Goal: Task Accomplishment & Management: Complete application form

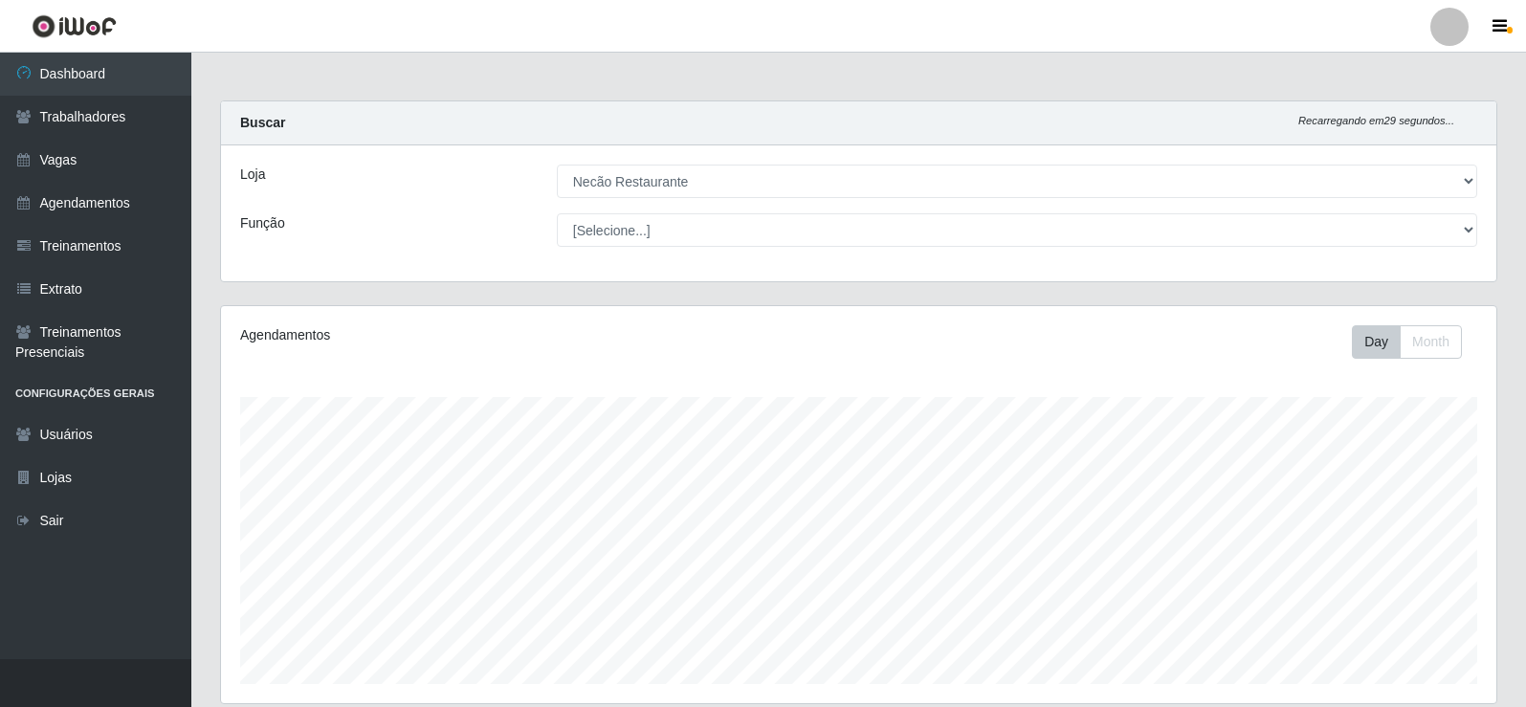
select select "334"
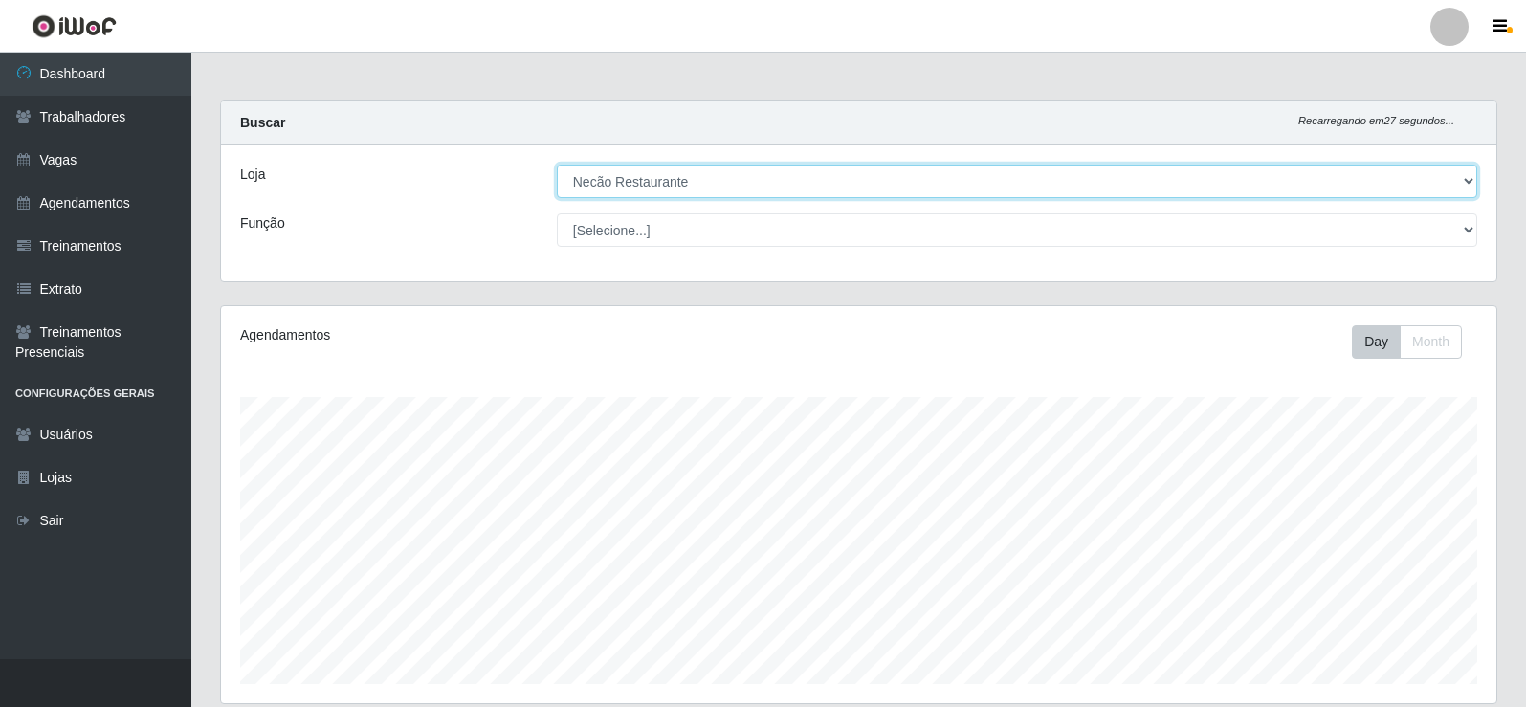
click at [1074, 185] on select "[Selecione...] Necão Restaurante" at bounding box center [1017, 181] width 920 height 33
click at [557, 165] on select "[Selecione...] Necão Restaurante" at bounding box center [1017, 181] width 920 height 33
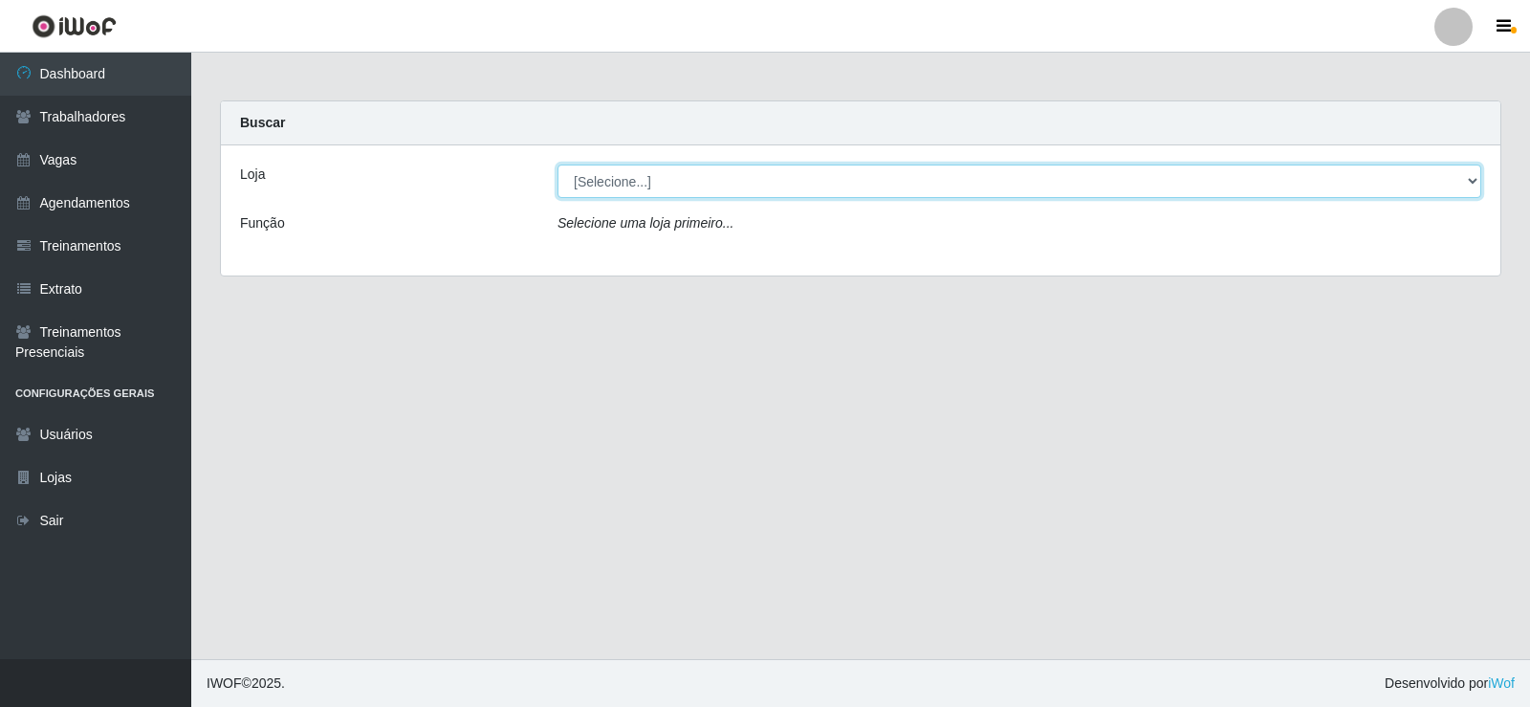
click at [693, 178] on select "[Selecione...] Necão Restaurante" at bounding box center [1020, 181] width 924 height 33
select select "334"
click at [558, 165] on select "[Selecione...] Necão Restaurante" at bounding box center [1020, 181] width 924 height 33
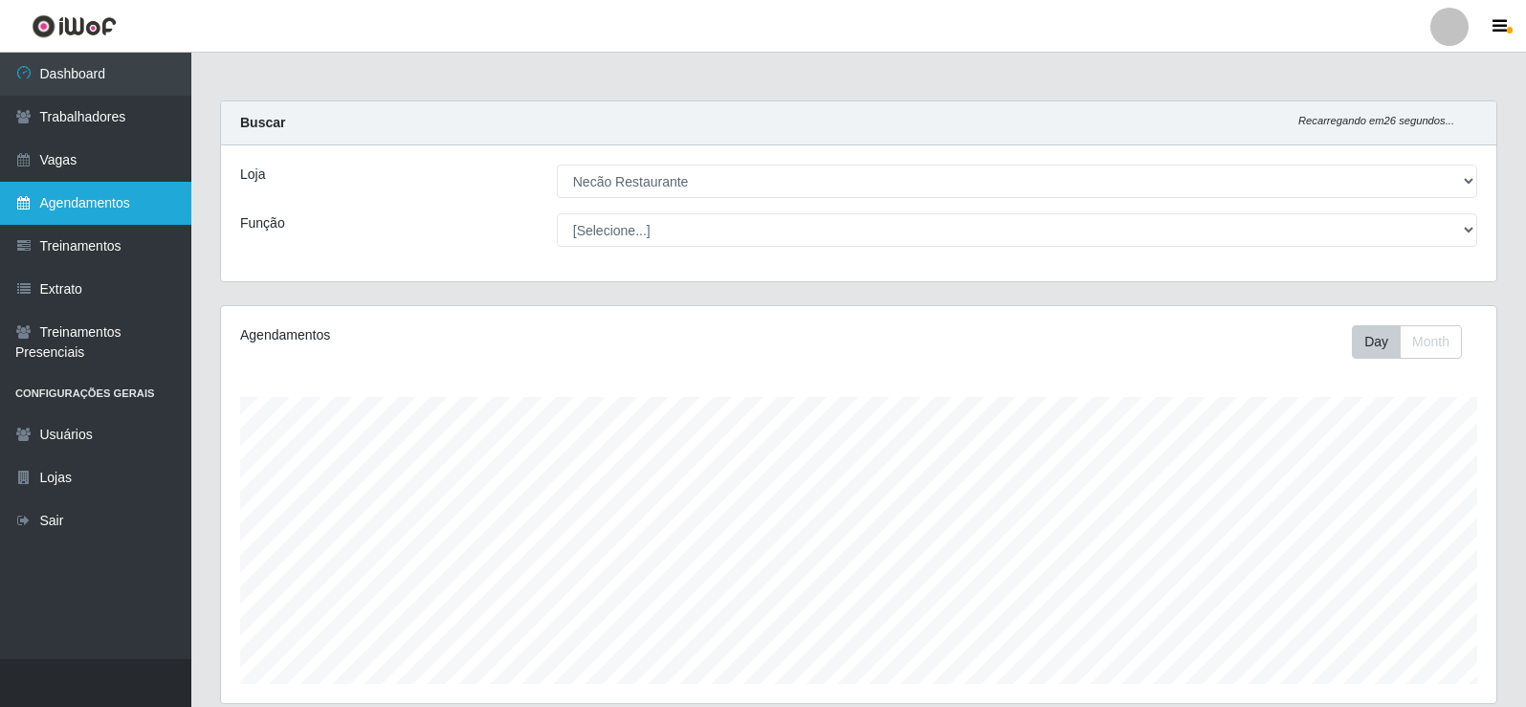
click at [107, 209] on link "Agendamentos" at bounding box center [95, 203] width 191 height 43
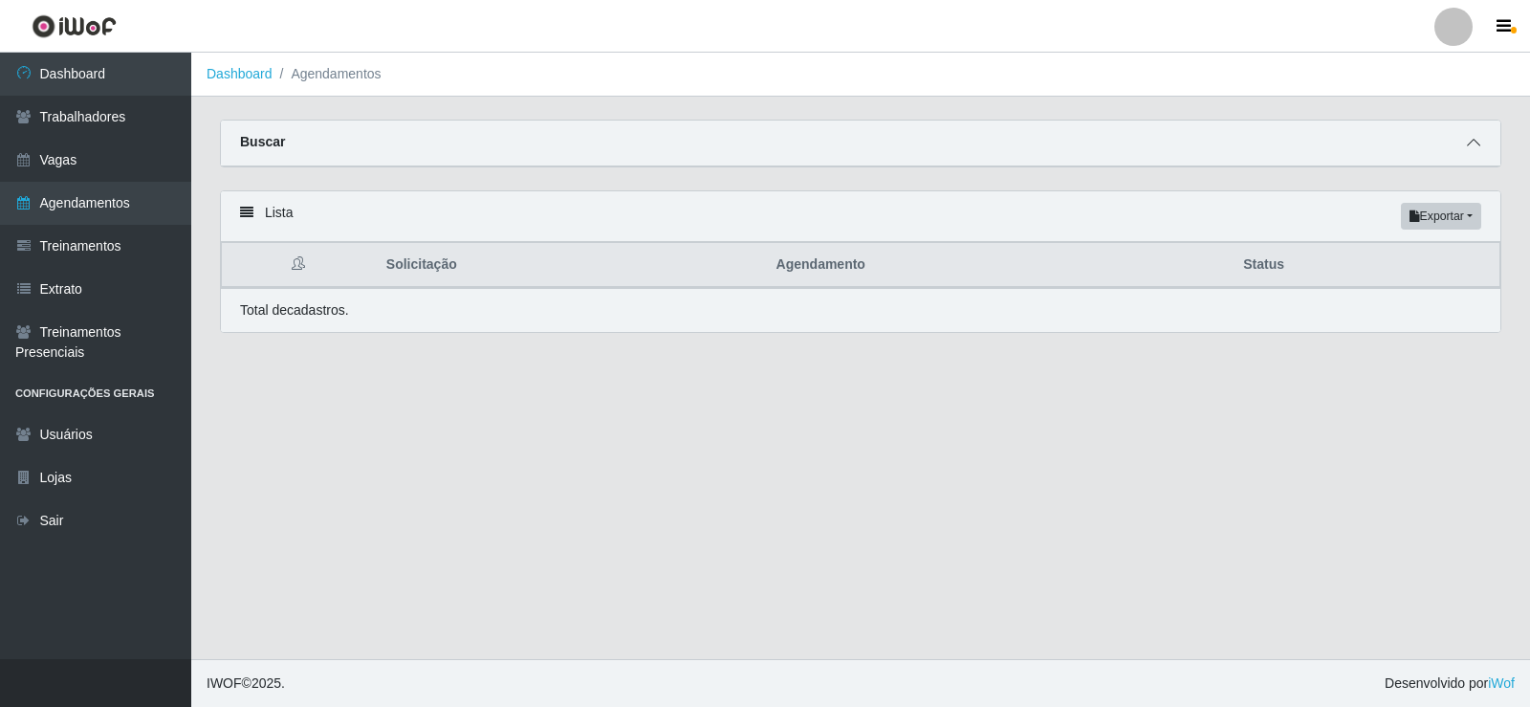
click at [1476, 139] on icon at bounding box center [1473, 142] width 13 height 13
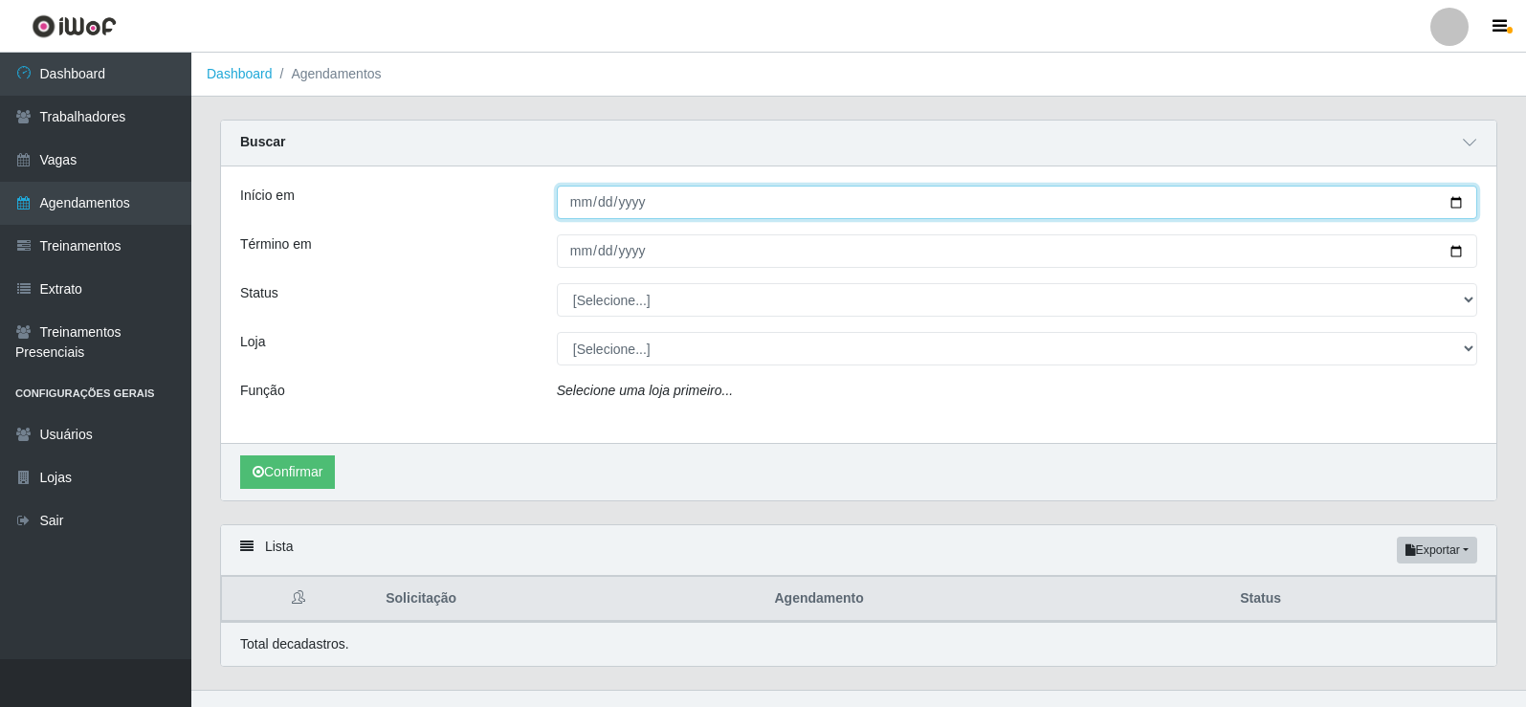
click at [1458, 198] on input "Início em" at bounding box center [1017, 202] width 920 height 33
type input "[DATE]"
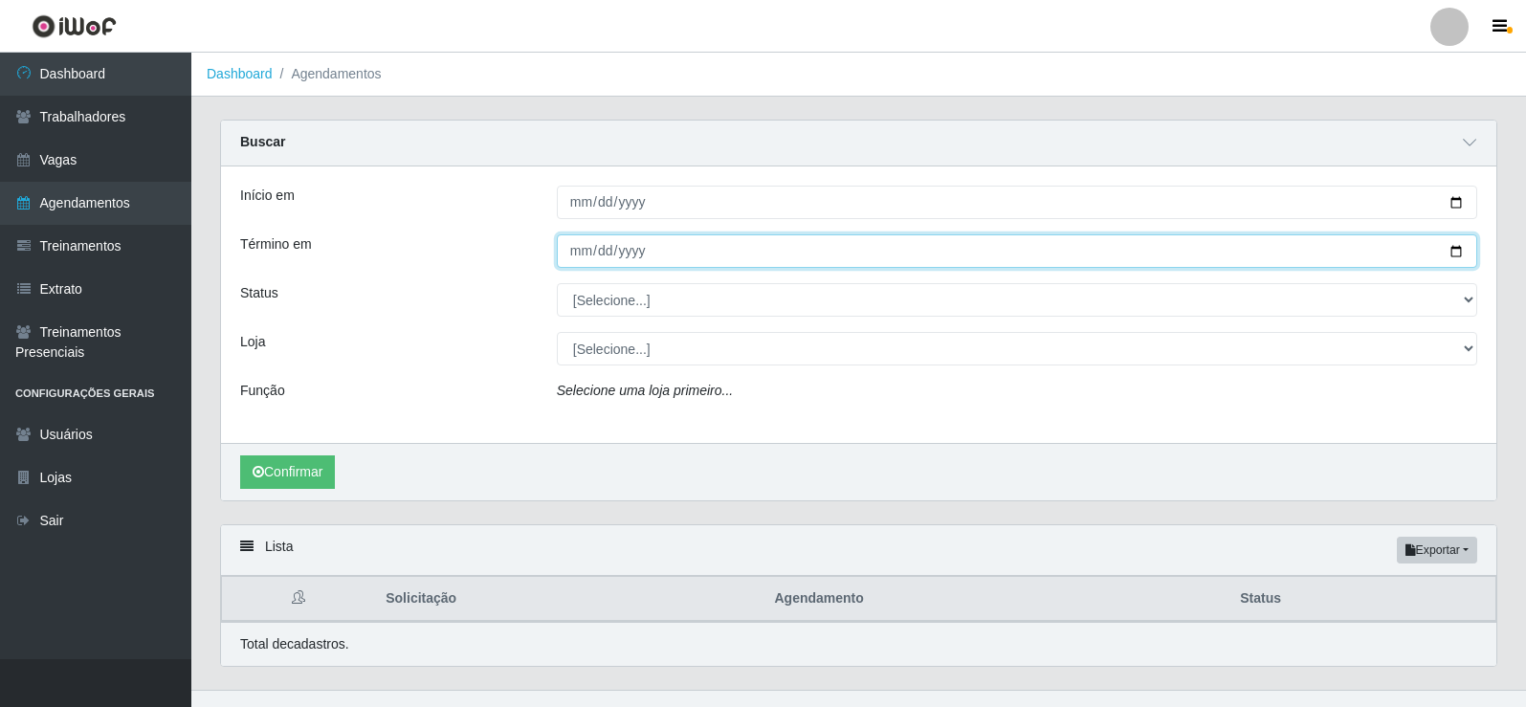
click at [1453, 256] on input "Término em" at bounding box center [1017, 250] width 920 height 33
type input "[DATE]"
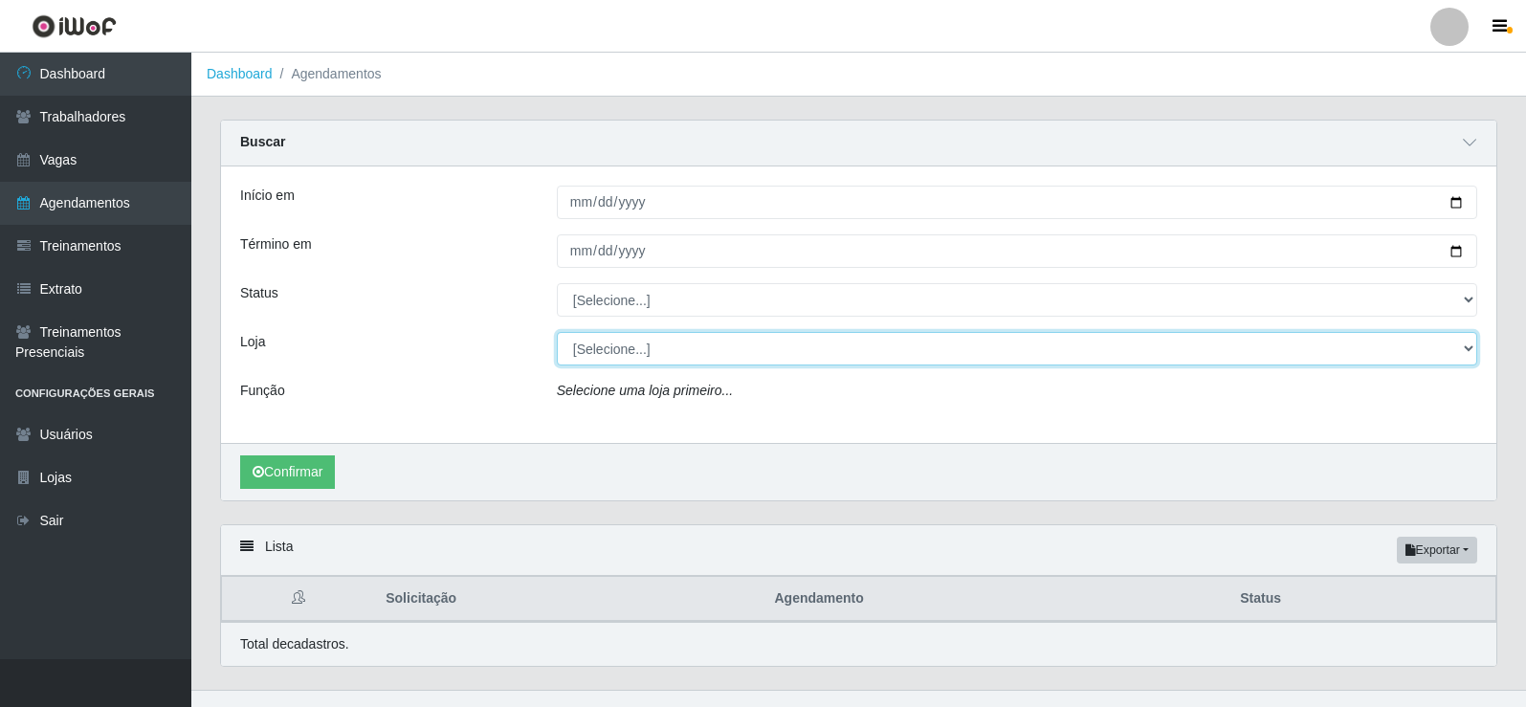
click at [623, 344] on select "[Selecione...] Necão Restaurante" at bounding box center [1017, 348] width 920 height 33
select select "334"
click at [557, 333] on select "[Selecione...] Necão Restaurante" at bounding box center [1017, 348] width 920 height 33
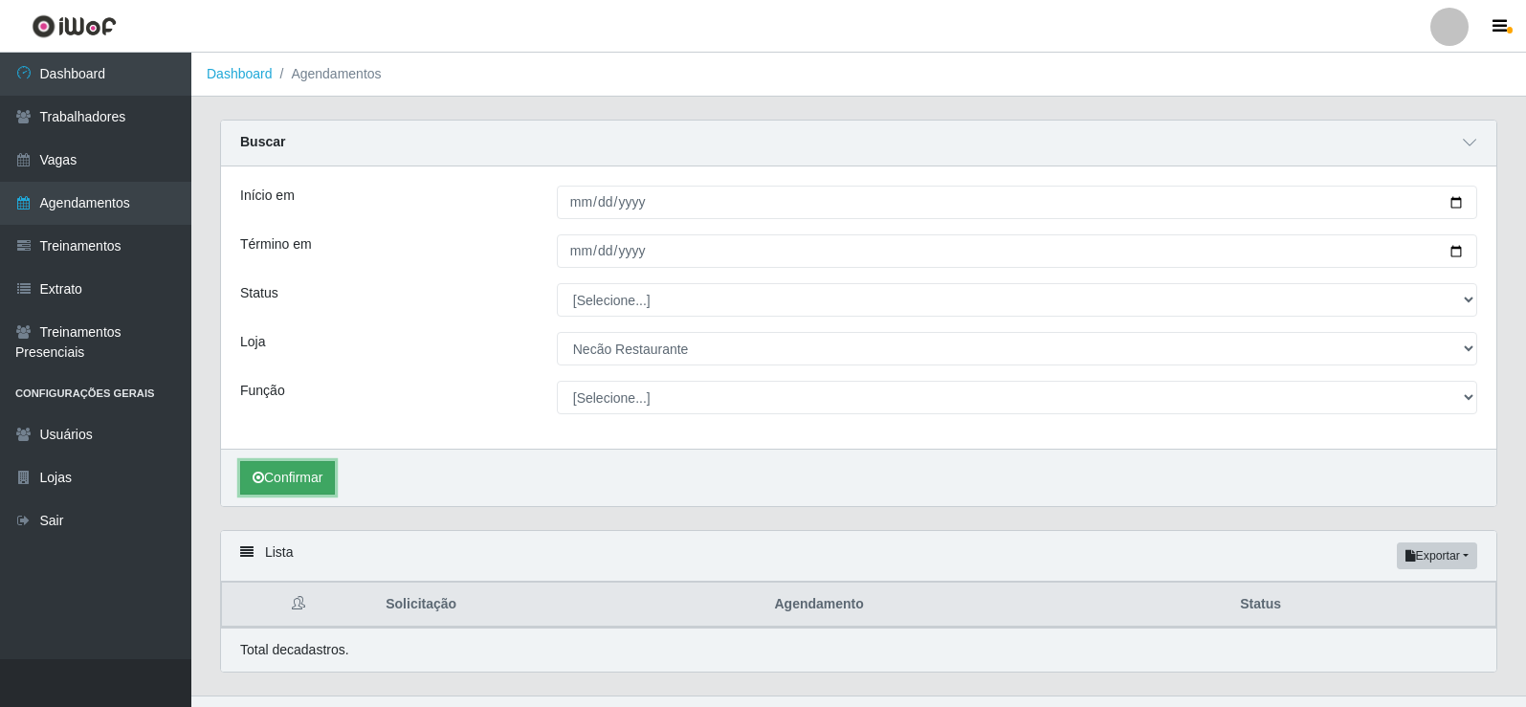
click at [313, 477] on button "Confirmar" at bounding box center [287, 477] width 95 height 33
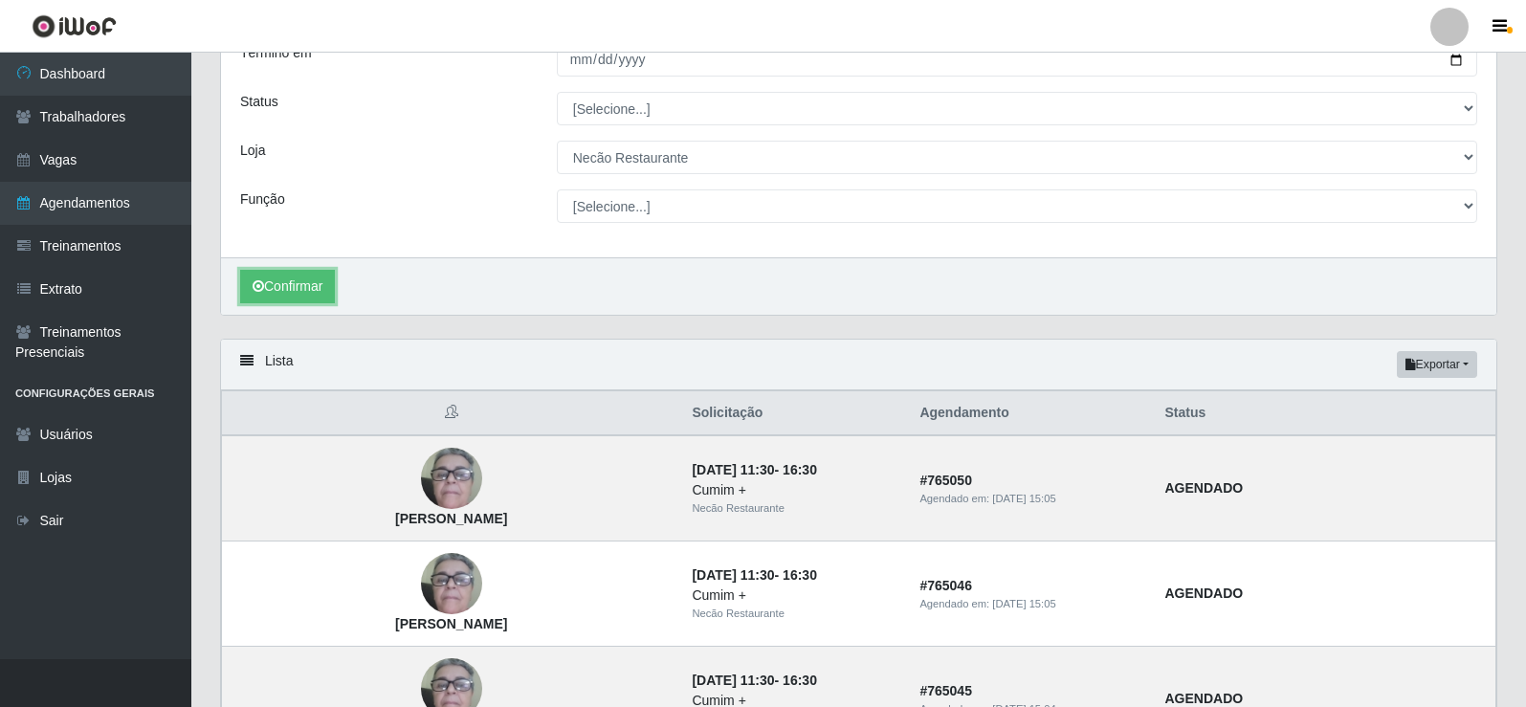
scroll to position [287, 0]
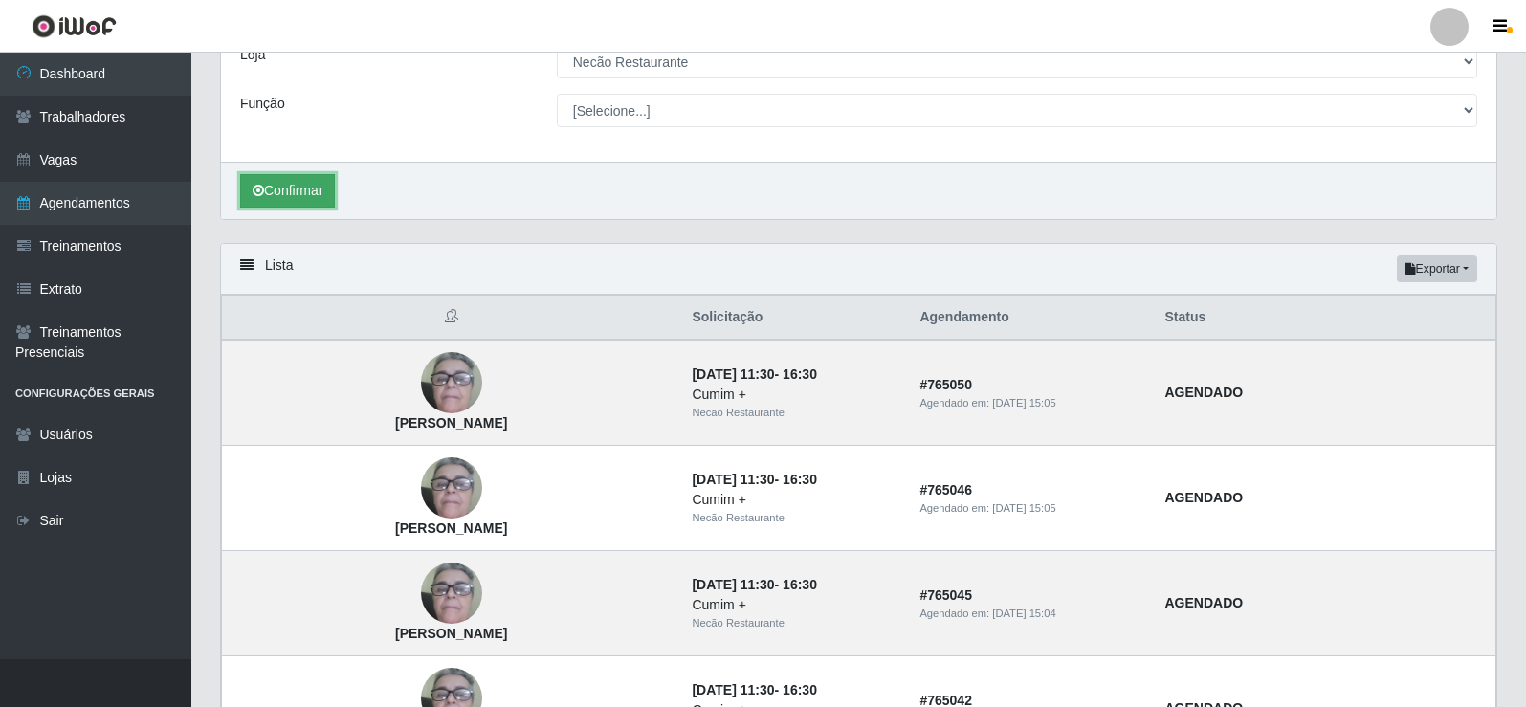
click at [295, 197] on button "Confirmar" at bounding box center [287, 190] width 95 height 33
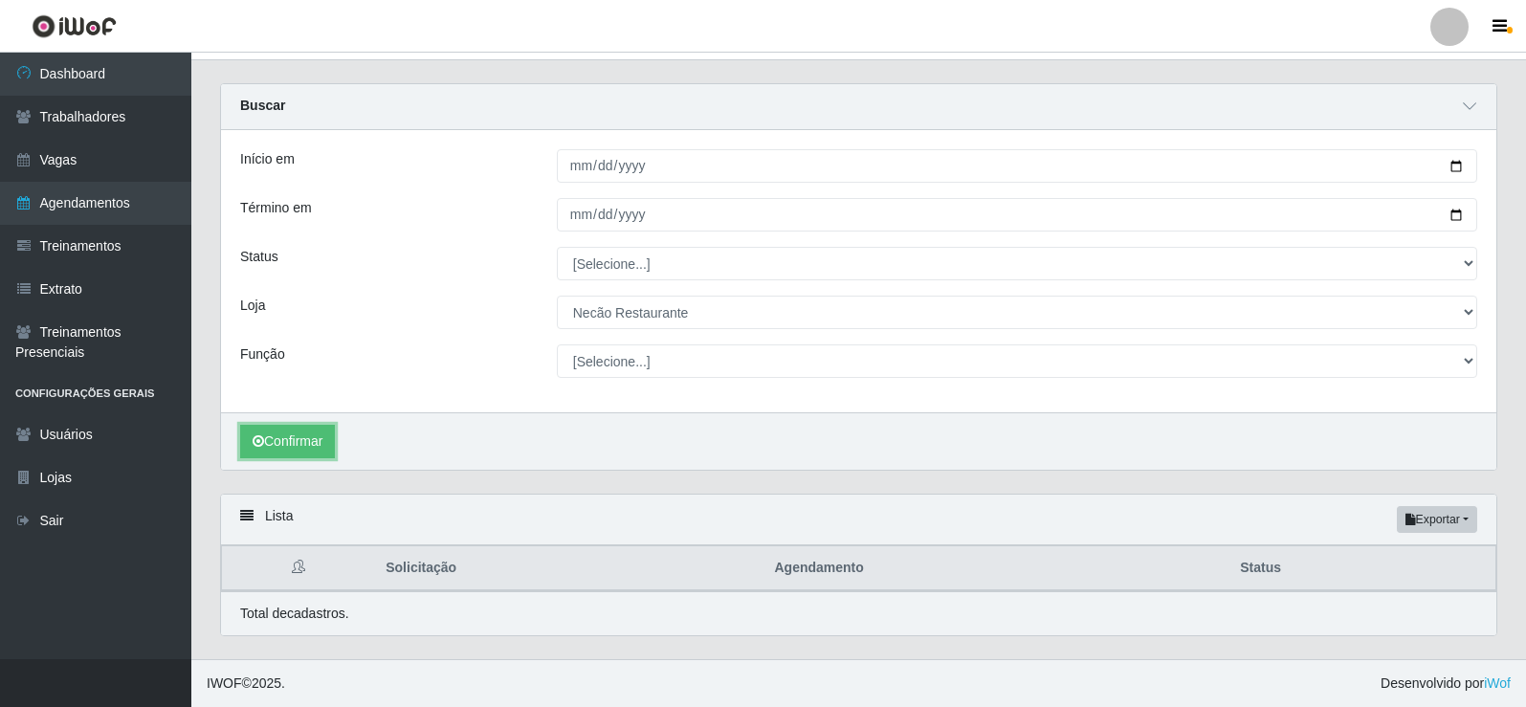
scroll to position [262, 0]
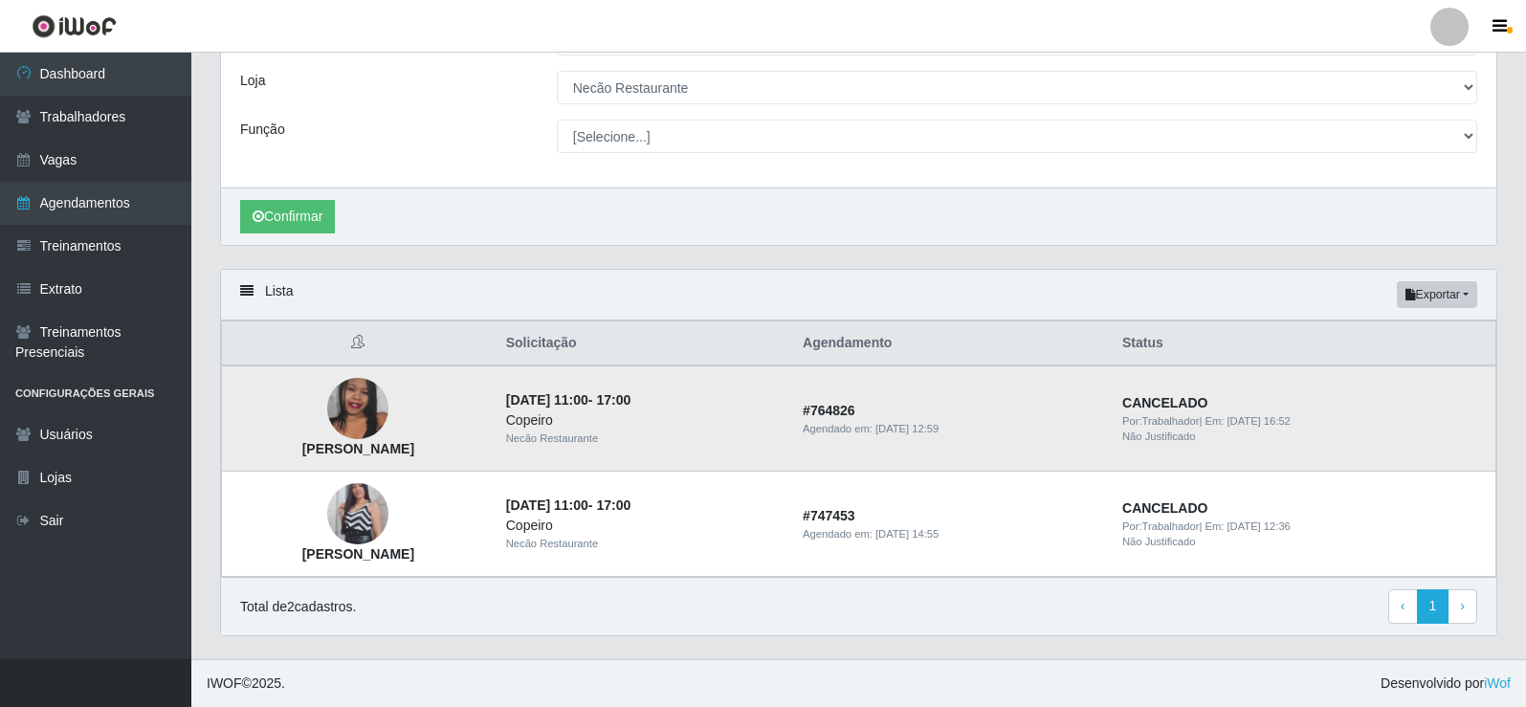
click at [371, 413] on img at bounding box center [357, 408] width 61 height 137
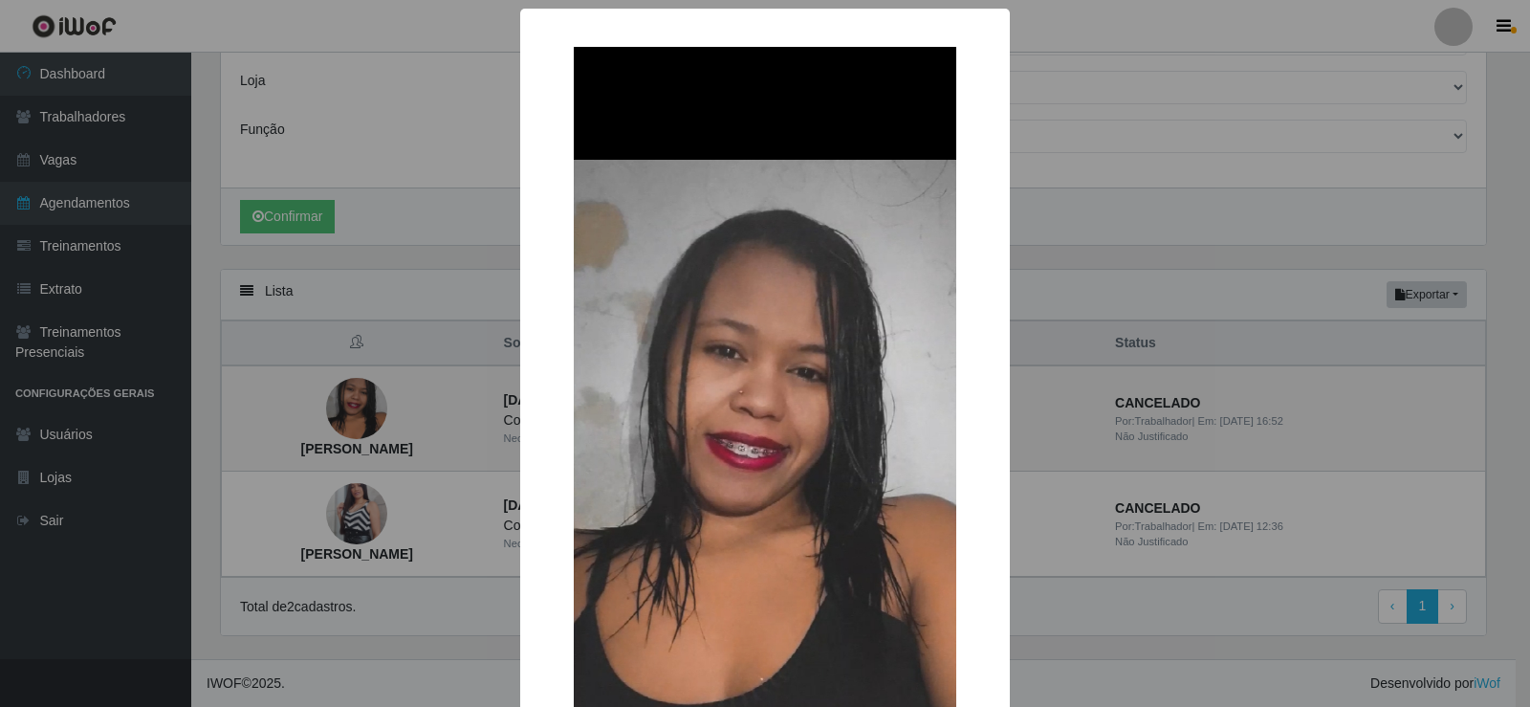
click at [411, 125] on div "× [PERSON_NAME] OK Cancel" at bounding box center [765, 353] width 1530 height 707
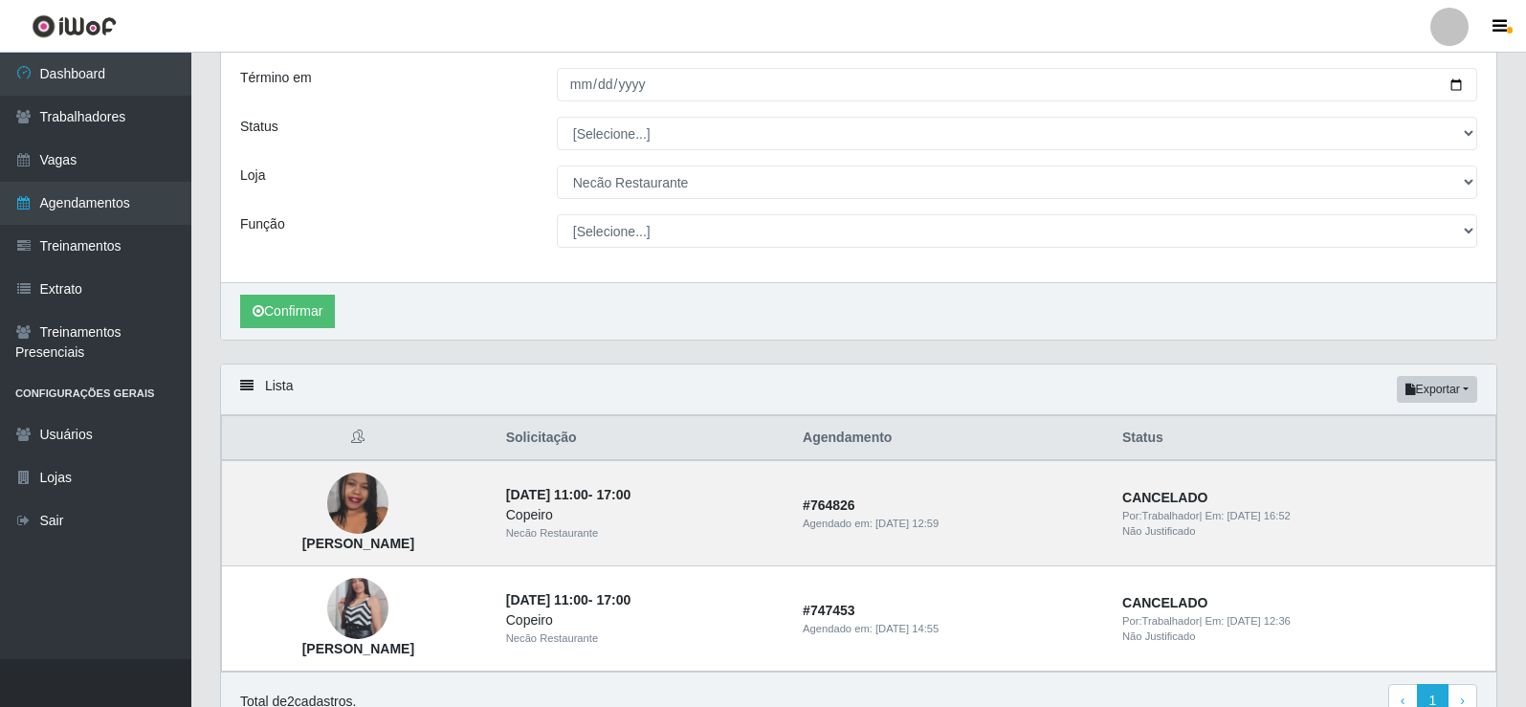
scroll to position [0, 0]
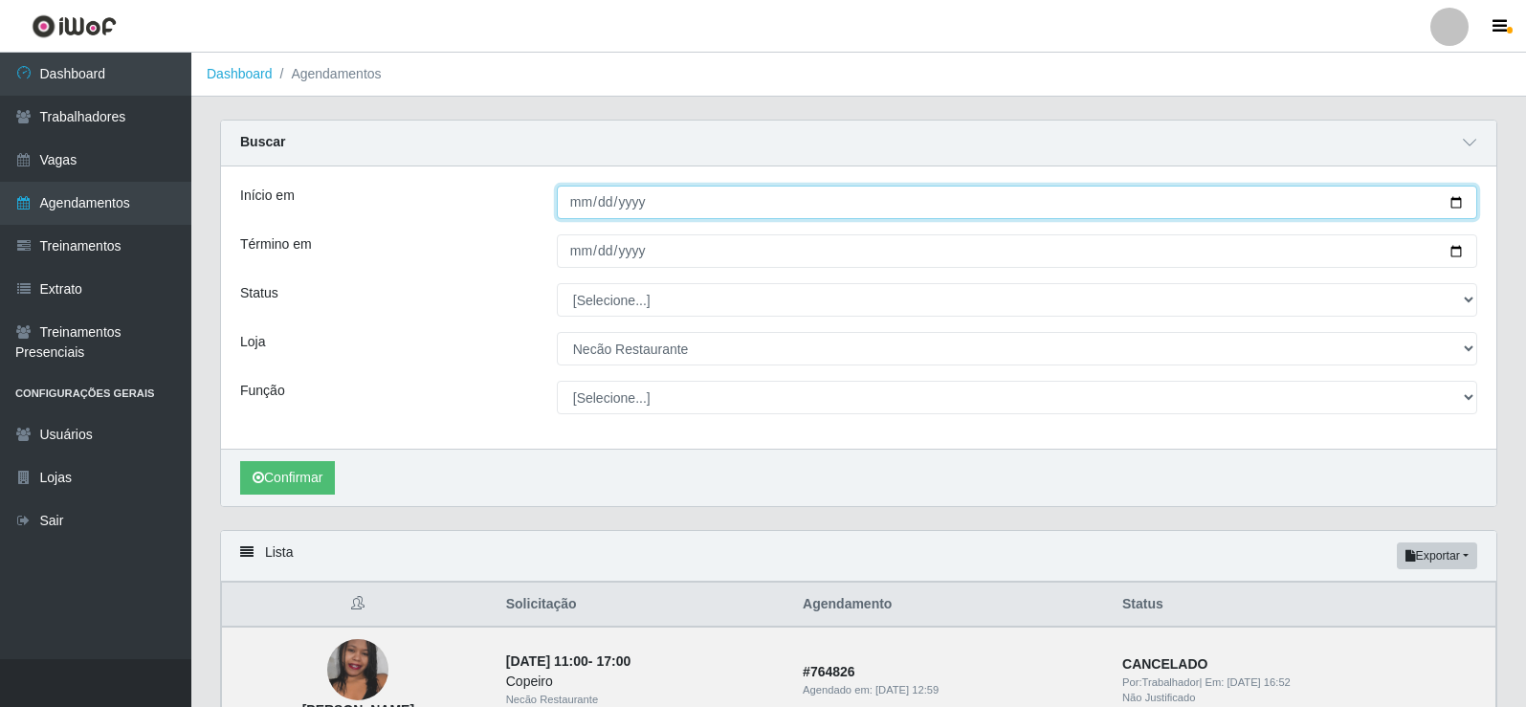
click at [1455, 201] on input "[DATE]" at bounding box center [1017, 202] width 920 height 33
type input "[DATE]"
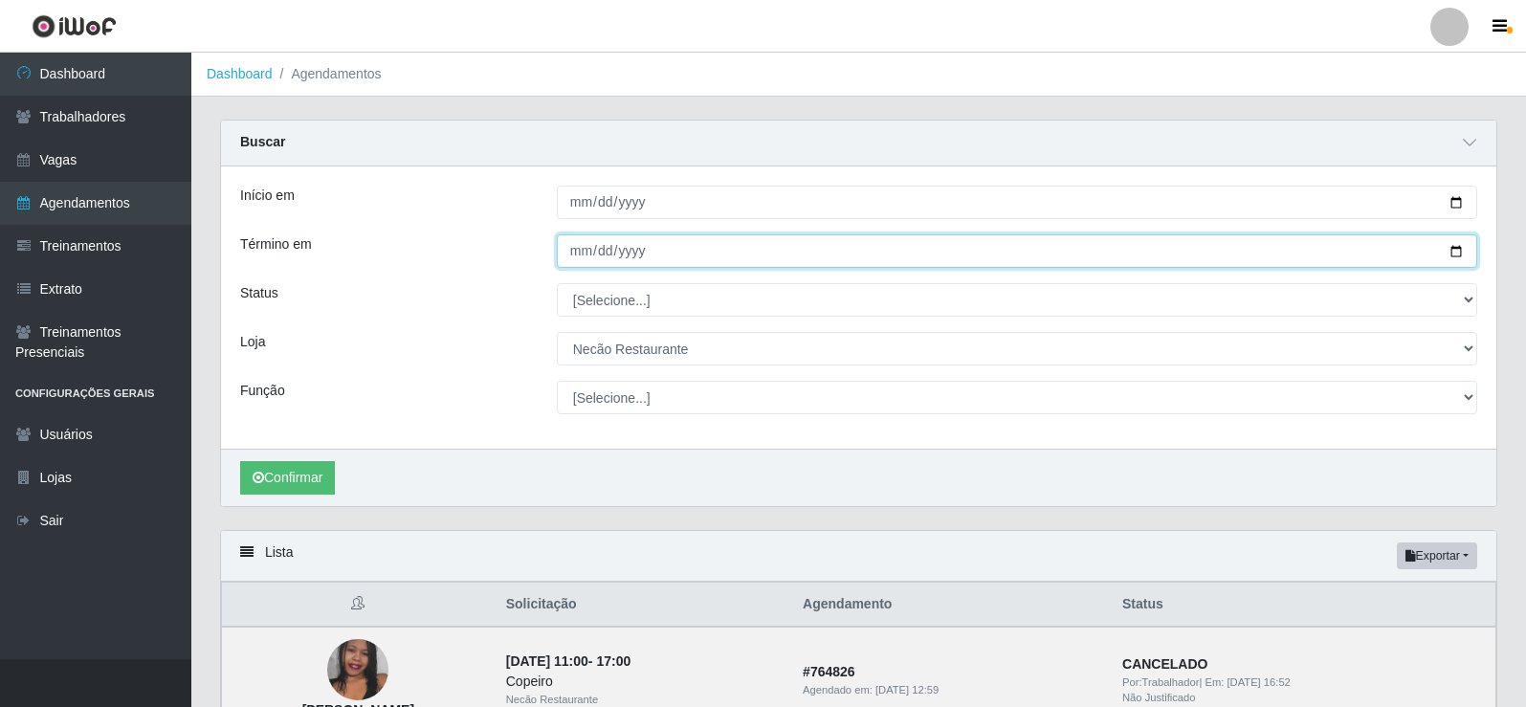
click at [1454, 250] on input "[DATE]" at bounding box center [1017, 250] width 920 height 33
type input "[DATE]"
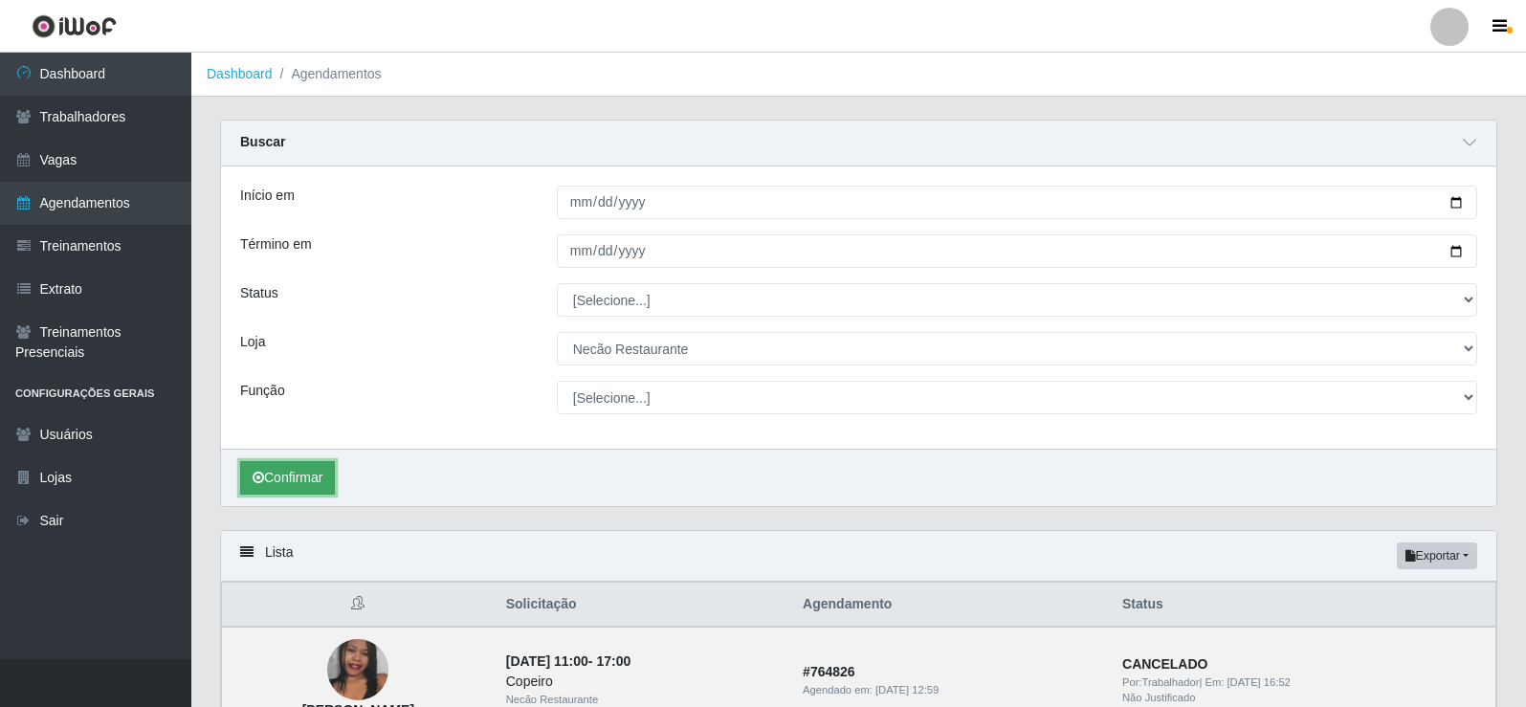
click at [291, 482] on button "Confirmar" at bounding box center [287, 477] width 95 height 33
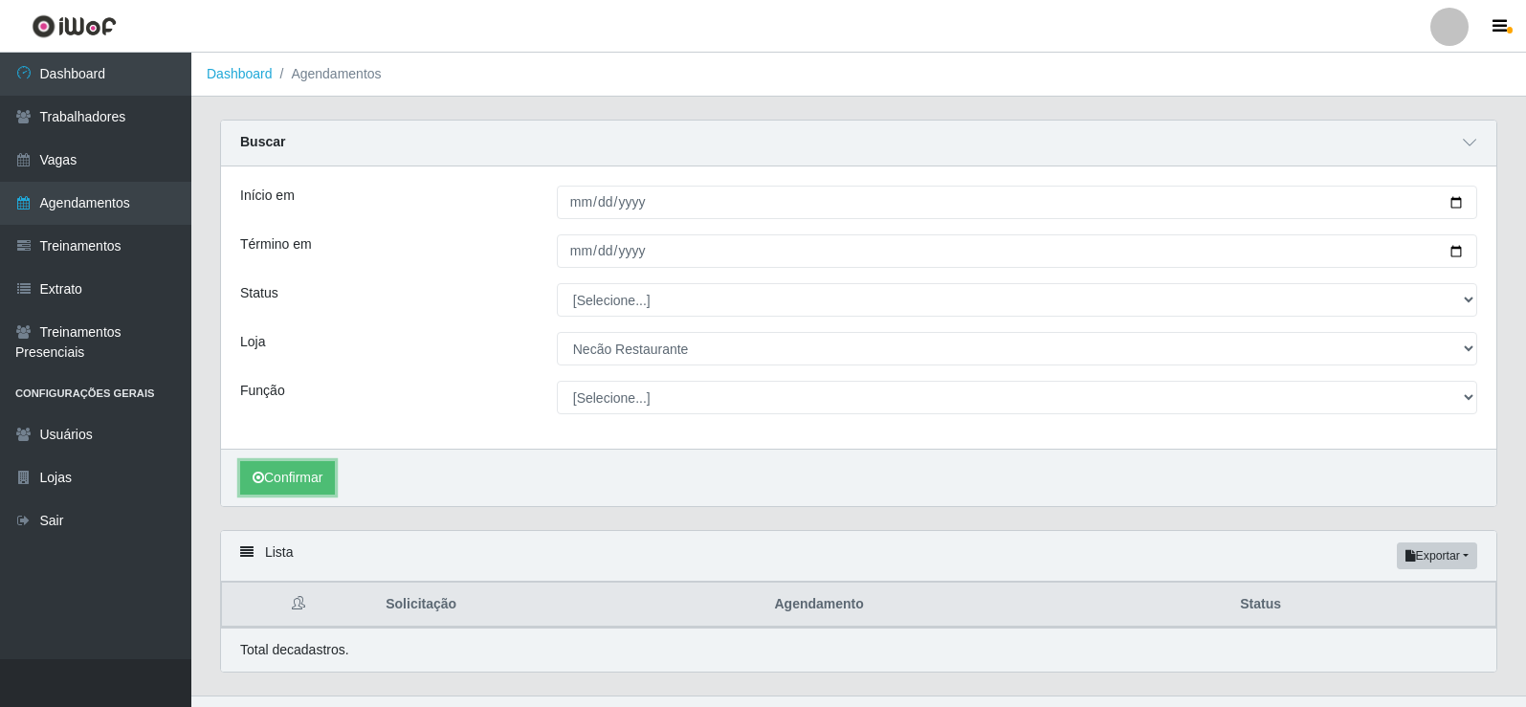
scroll to position [37, 0]
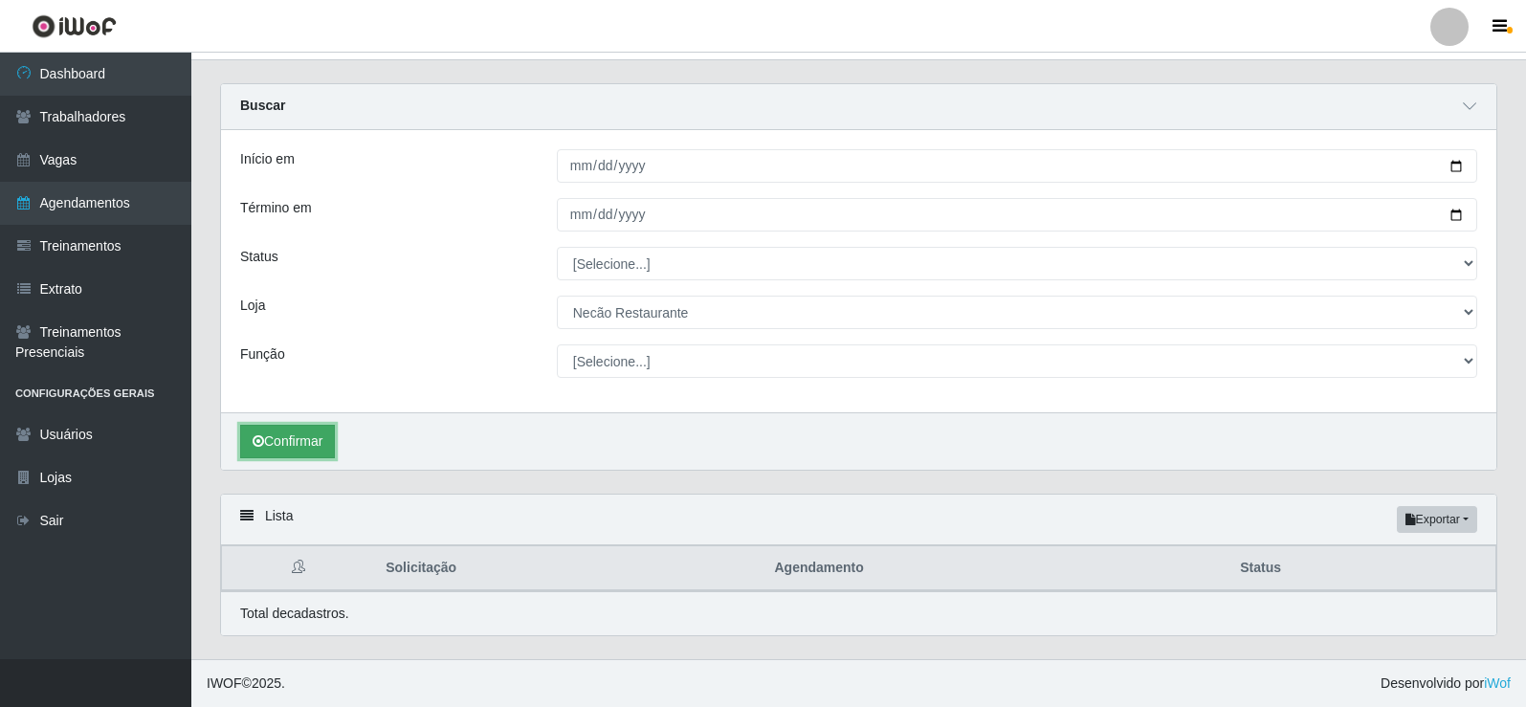
click at [275, 438] on button "Confirmar" at bounding box center [287, 441] width 95 height 33
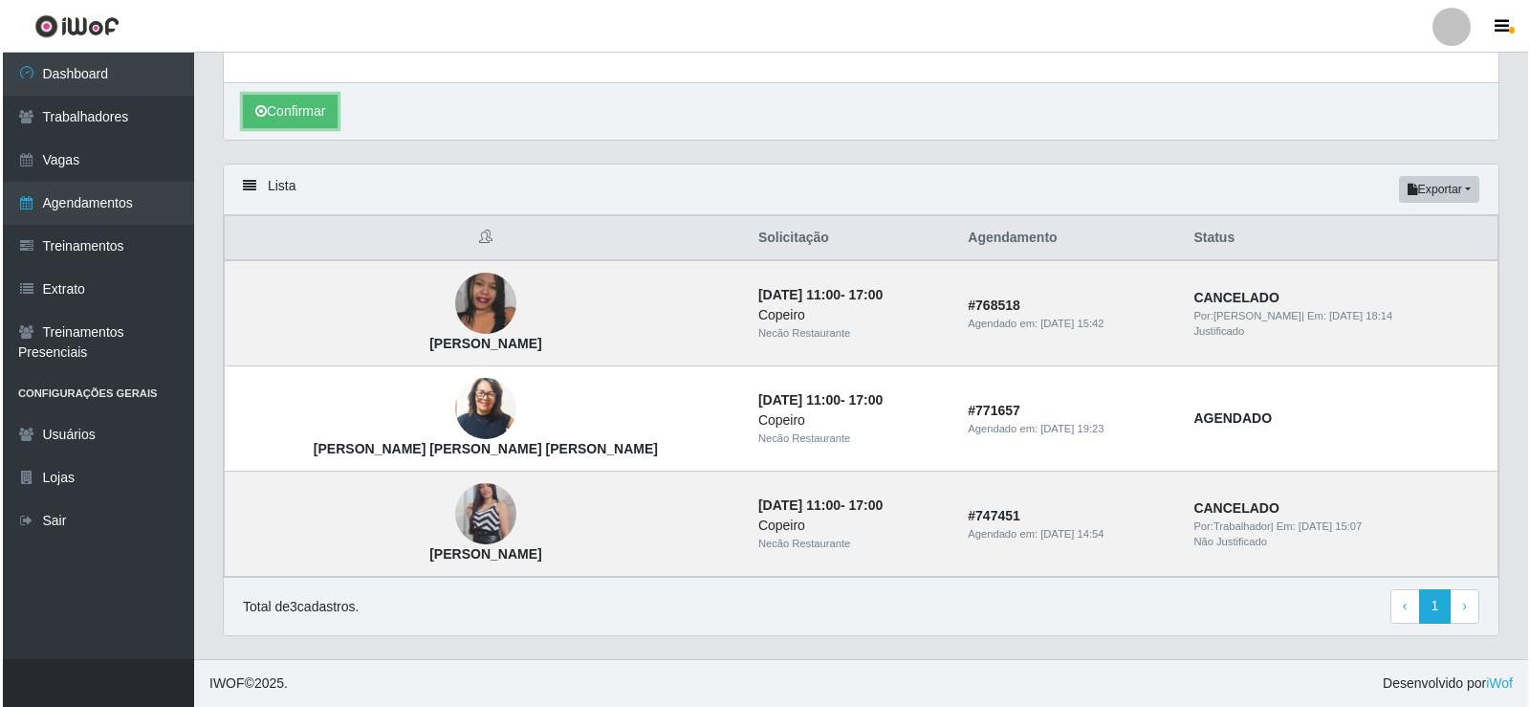
scroll to position [0, 0]
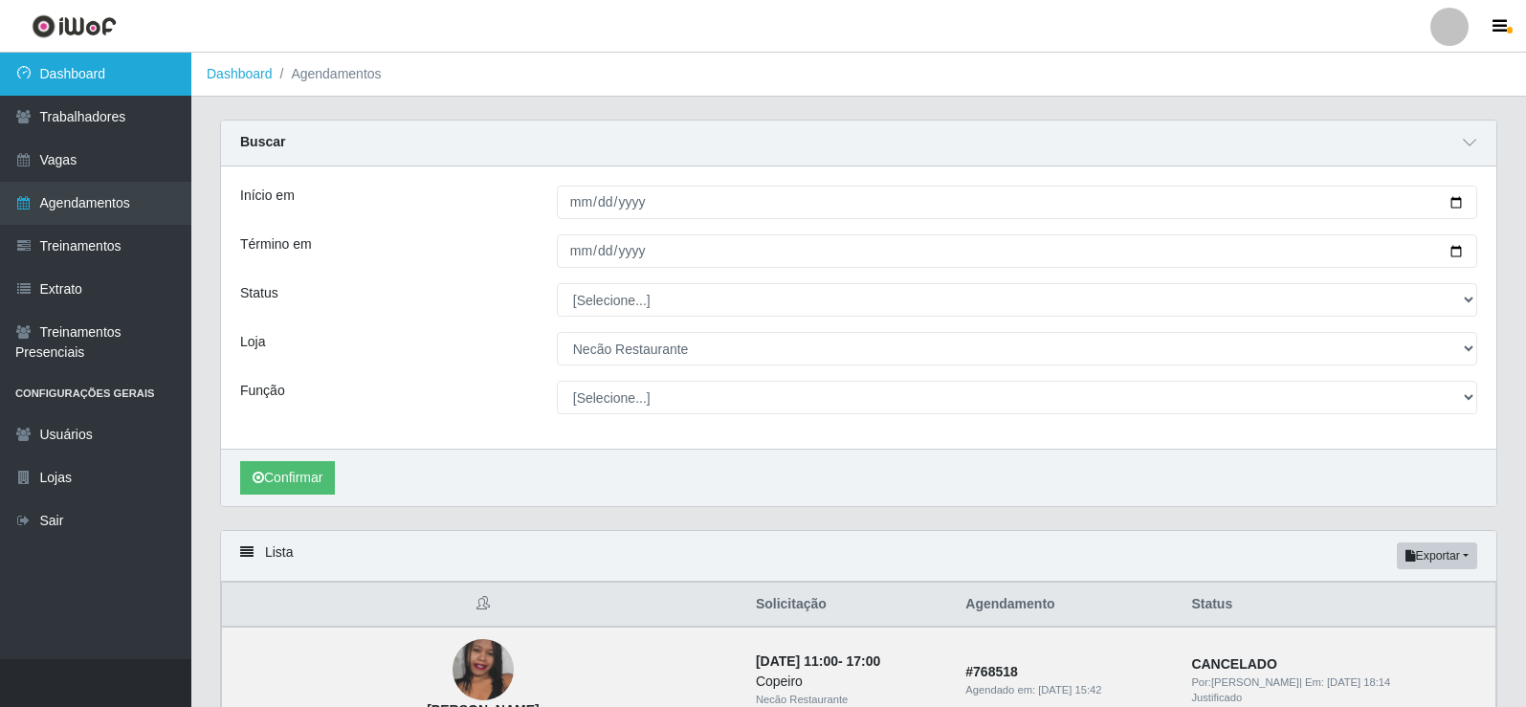
click at [83, 78] on link "Dashboard" at bounding box center [95, 74] width 191 height 43
